Goal: Entertainment & Leisure: Consume media (video, audio)

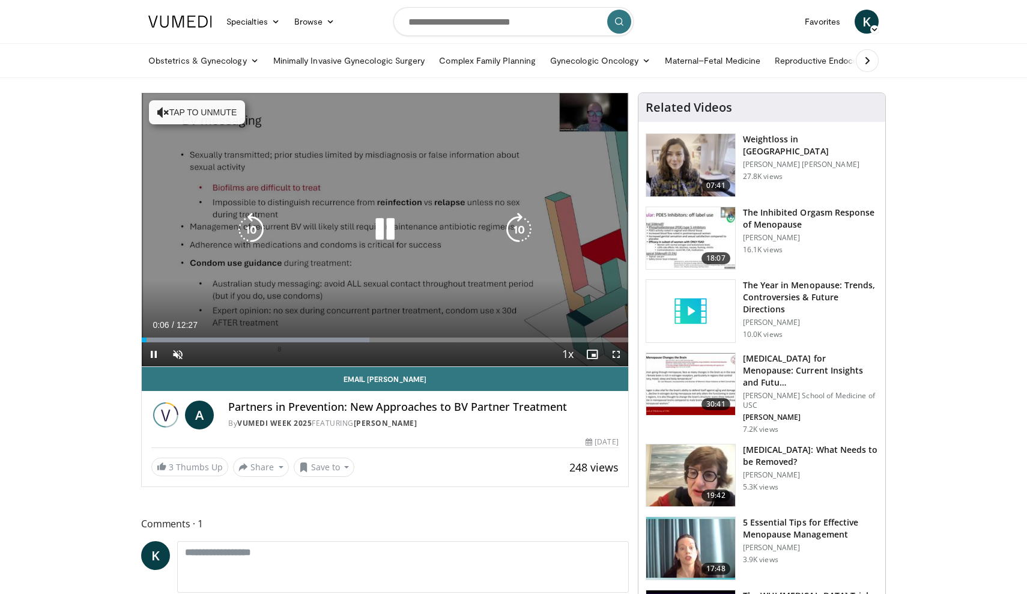
click at [163, 108] on icon "Video Player" at bounding box center [163, 112] width 12 height 12
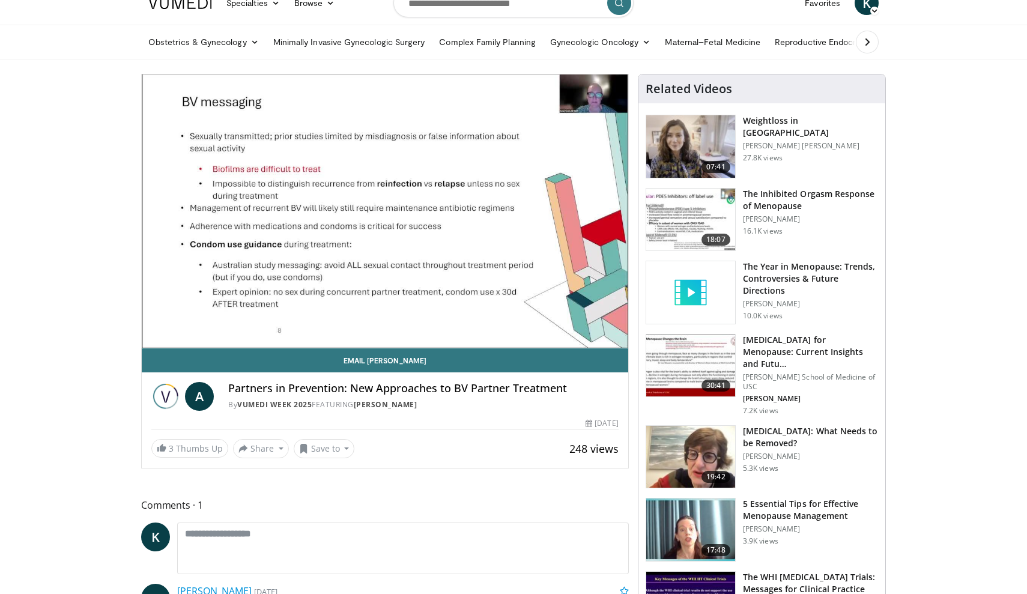
scroll to position [17, 0]
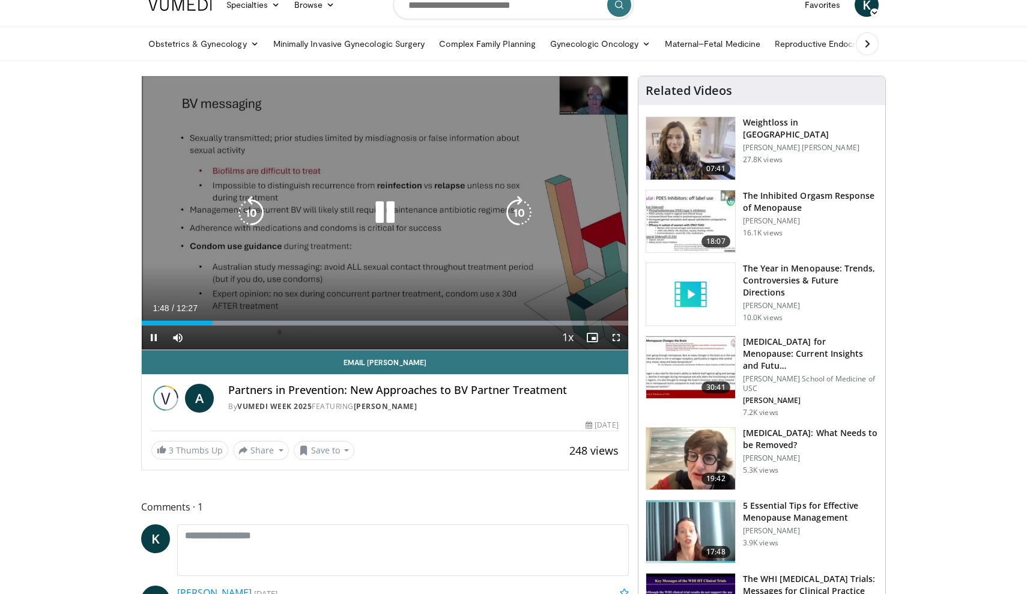
click at [386, 212] on icon "Video Player" at bounding box center [385, 213] width 34 height 34
